Goal: Navigation & Orientation: Understand site structure

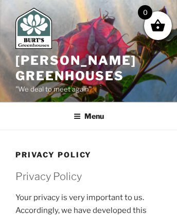
scroll to position [767, 0]
